Goal: Check status: Check status

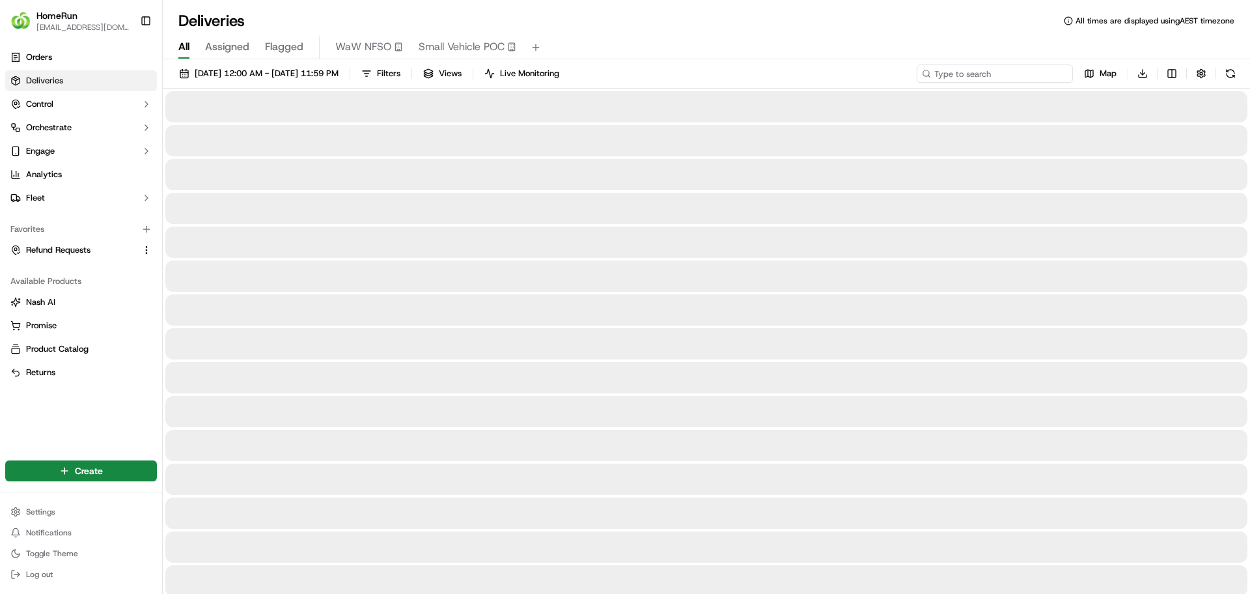
click at [999, 72] on input at bounding box center [995, 73] width 156 height 18
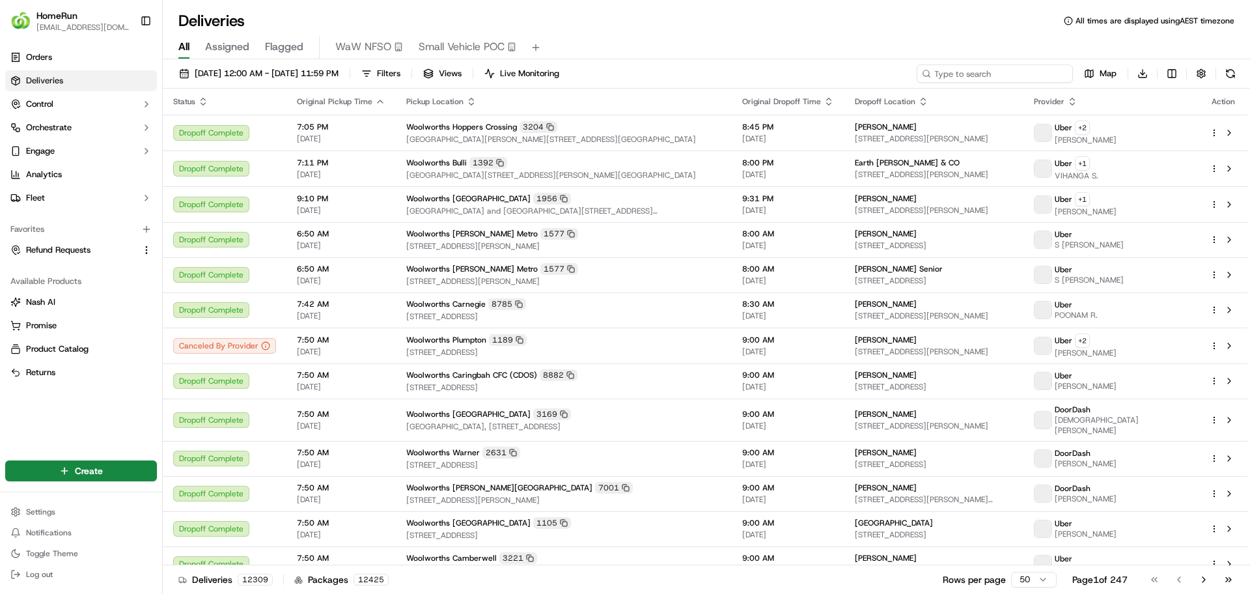
click at [988, 74] on input at bounding box center [995, 73] width 156 height 18
paste input "269885960"
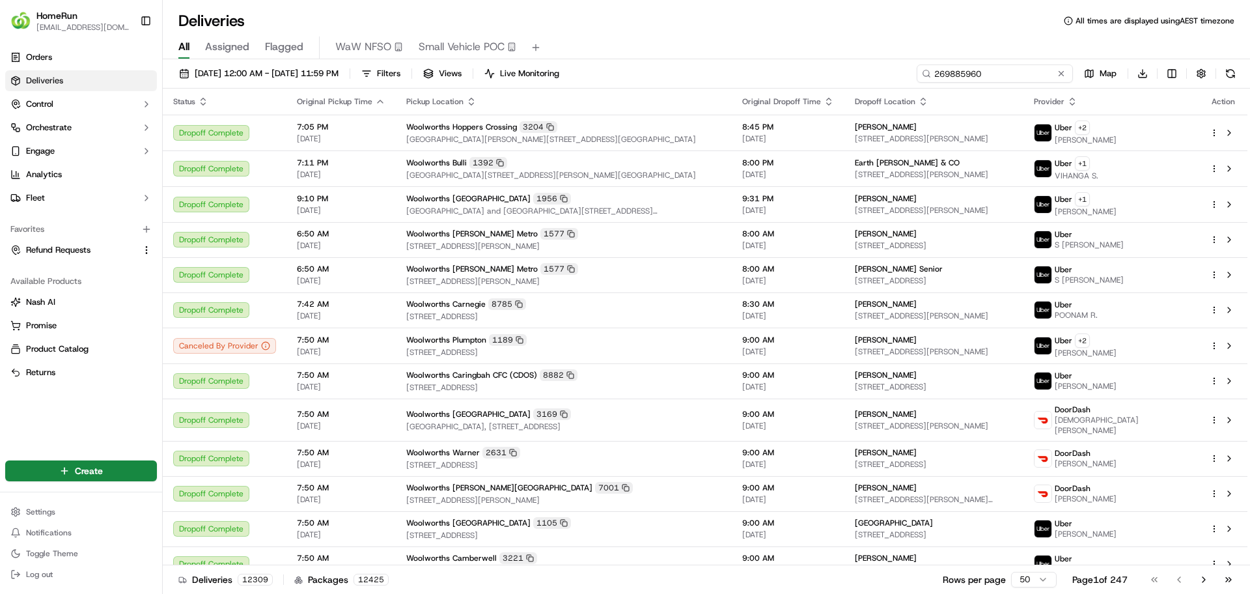
type input "269885960"
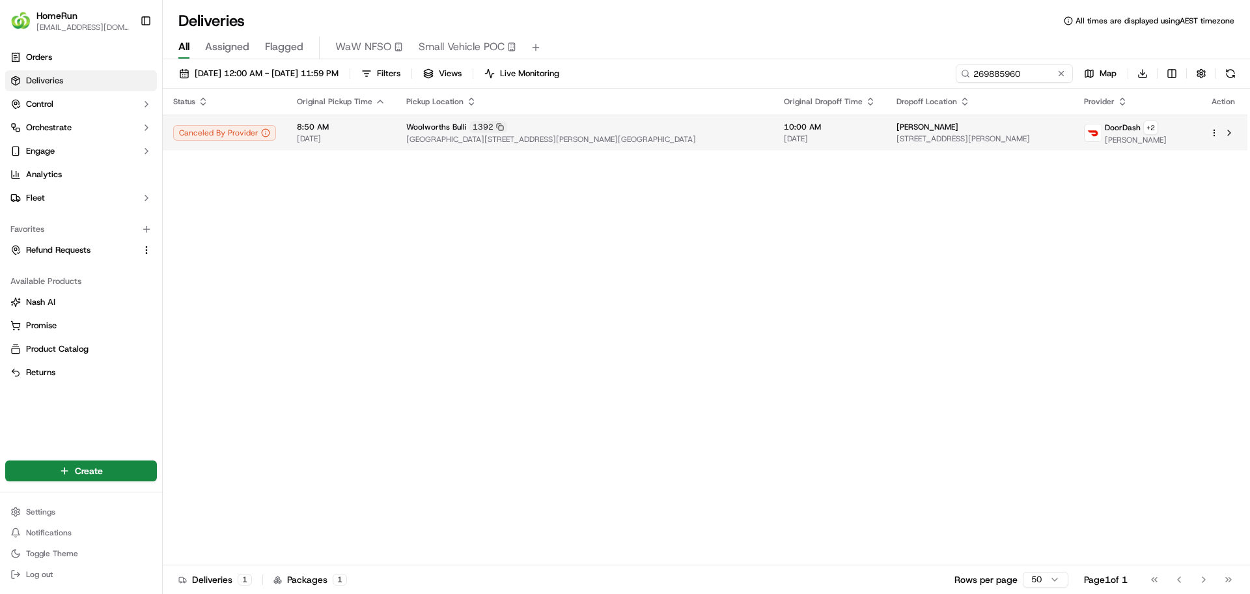
click at [422, 142] on span "[GEOGRAPHIC_DATA][STREET_ADDRESS][PERSON_NAME][GEOGRAPHIC_DATA]" at bounding box center [584, 139] width 357 height 10
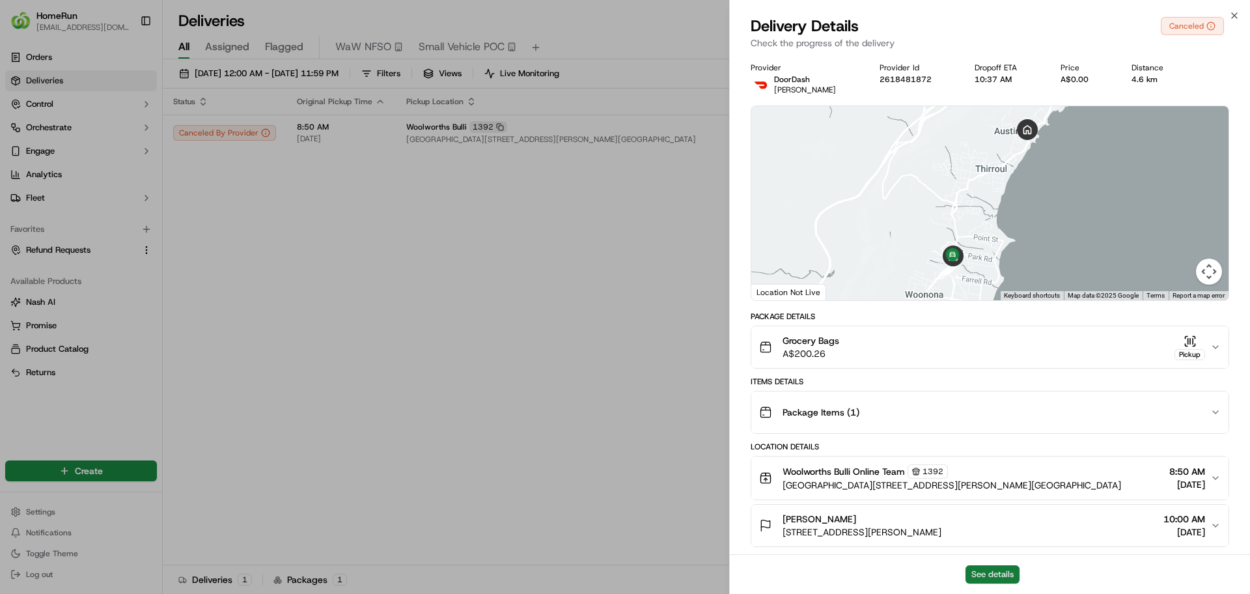
click at [979, 565] on div "See details" at bounding box center [990, 574] width 520 height 40
click at [981, 574] on button "See details" at bounding box center [993, 574] width 54 height 18
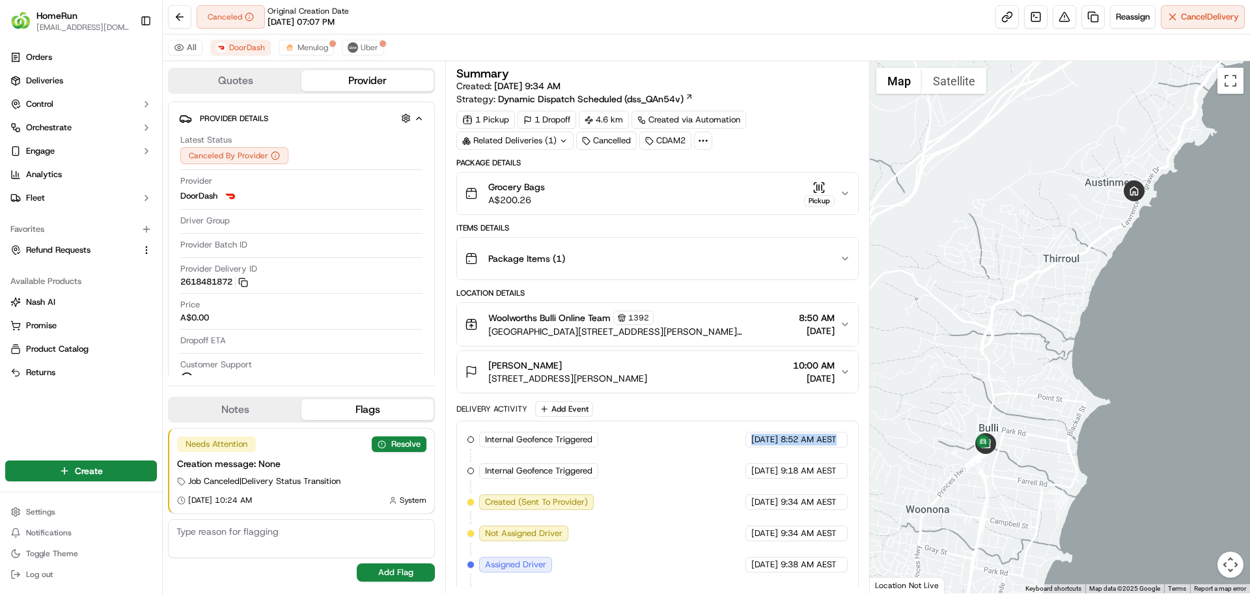
drag, startPoint x: 835, startPoint y: 442, endPoint x: 727, endPoint y: 443, distance: 107.4
click at [746, 443] on div "[DATE] 8:52 AM AEST" at bounding box center [797, 440] width 102 height 16
copy div "[DATE] 8:52 AM AEST"
